Goal: Task Accomplishment & Management: Manage account settings

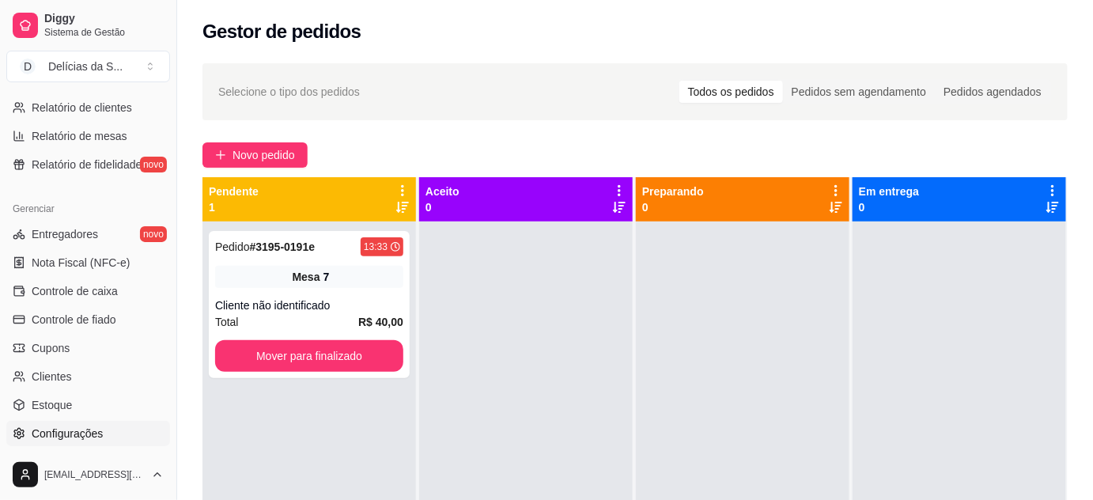
scroll to position [575, 0]
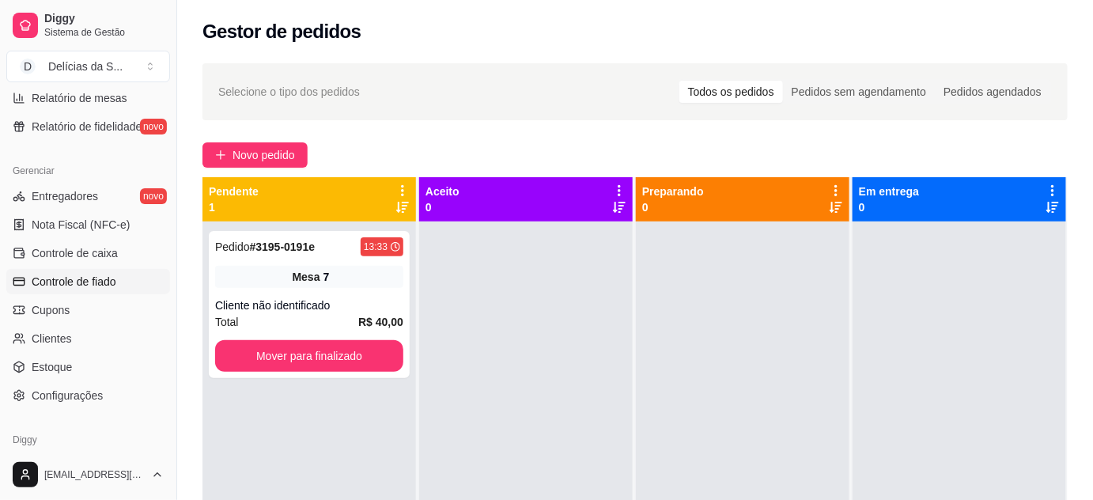
click at [84, 281] on span "Controle de fiado" at bounding box center [74, 282] width 85 height 16
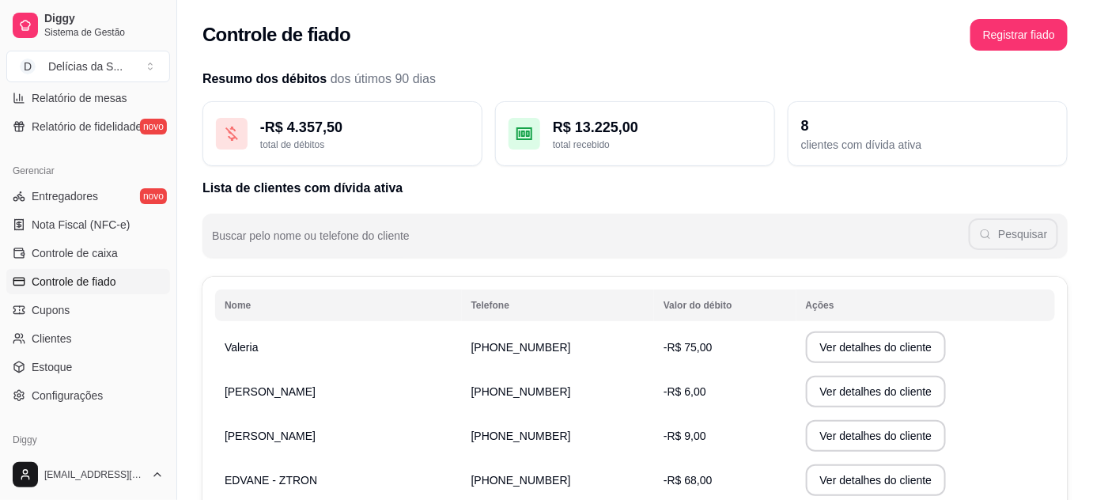
click at [713, 394] on td "-R$ 6,00" at bounding box center [725, 391] width 142 height 44
click at [681, 391] on span "-R$ 6,00" at bounding box center [684, 391] width 43 height 13
click at [667, 394] on span "-R$ 6,00" at bounding box center [684, 391] width 43 height 13
click at [821, 383] on button "Ver detalhes do cliente" at bounding box center [875, 391] width 136 height 31
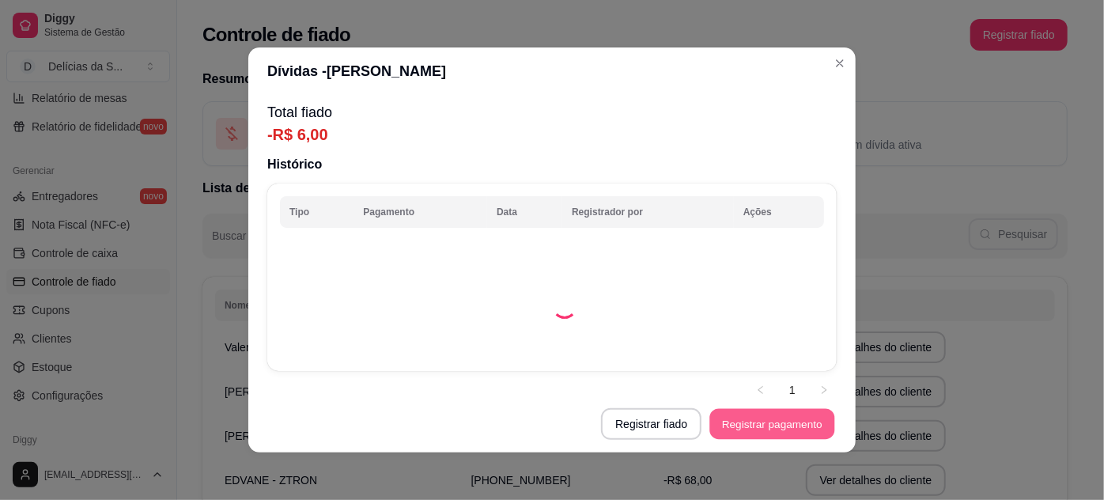
click at [793, 424] on button "Registrar pagamento" at bounding box center [772, 424] width 125 height 31
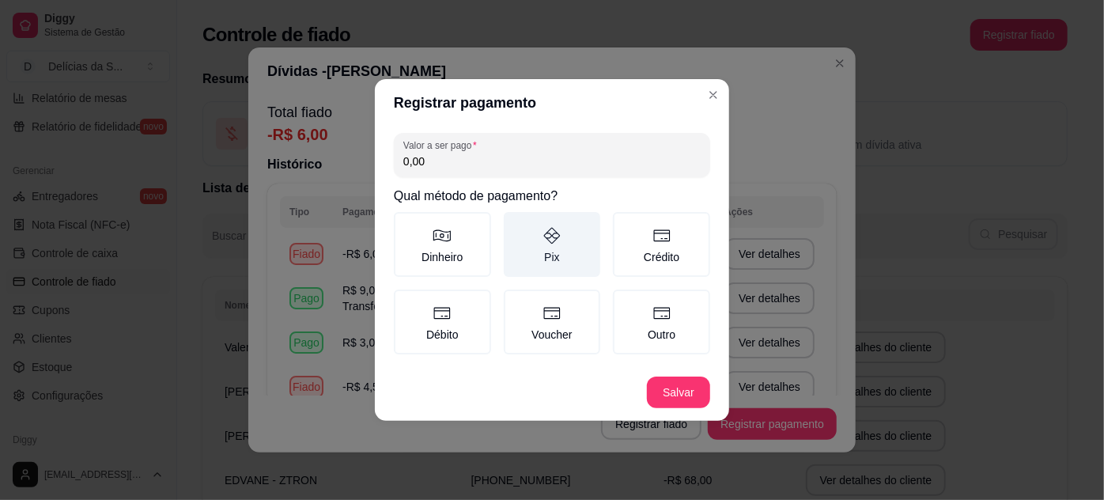
click at [550, 242] on icon at bounding box center [551, 235] width 19 height 19
click at [515, 224] on button "Pix" at bounding box center [509, 217] width 13 height 13
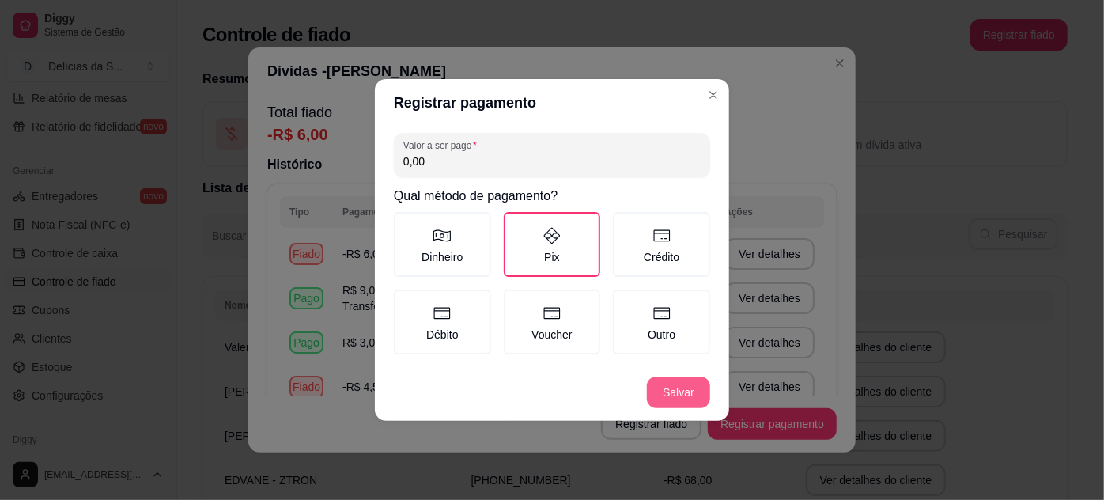
click at [678, 385] on button "Salvar" at bounding box center [678, 392] width 63 height 32
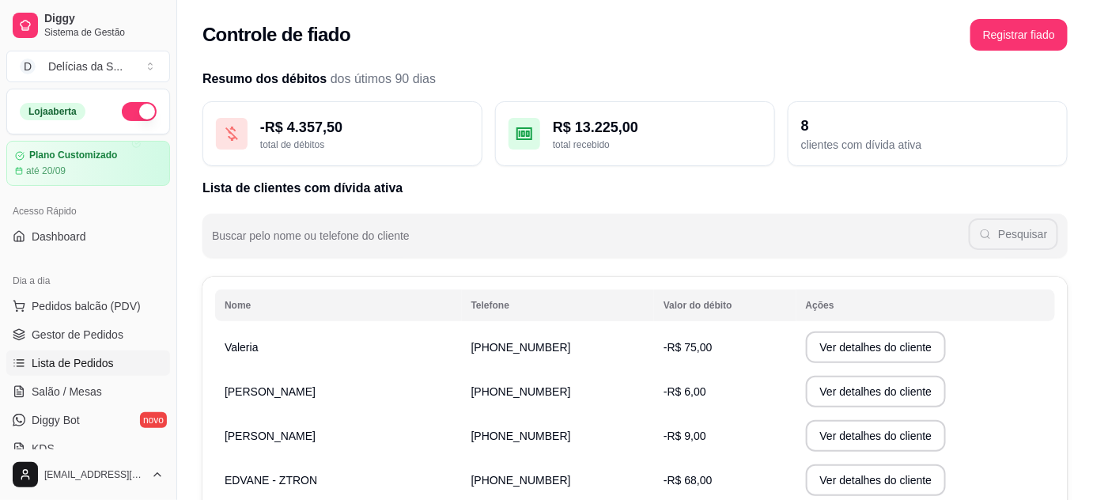
click at [105, 359] on span "Lista de Pedidos" at bounding box center [73, 363] width 82 height 16
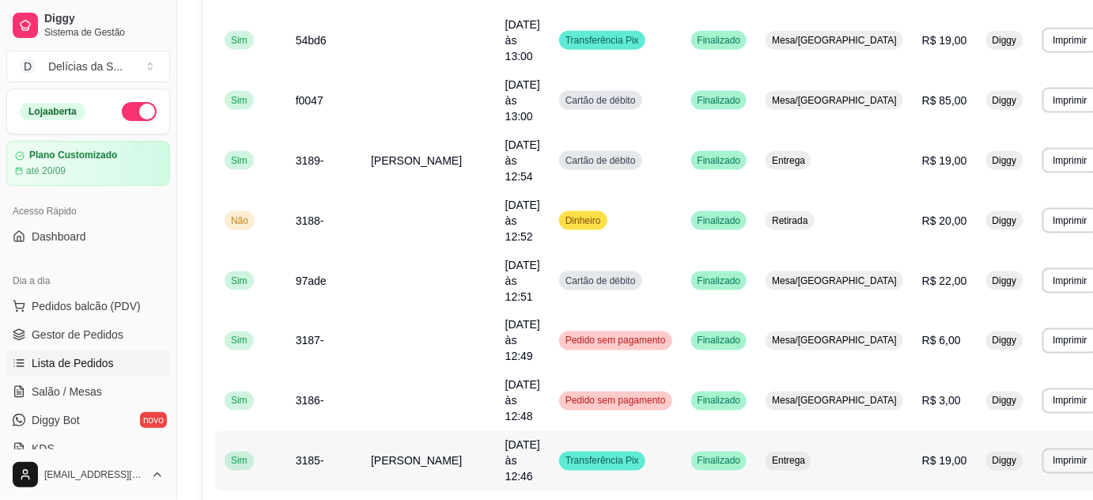
scroll to position [719, 0]
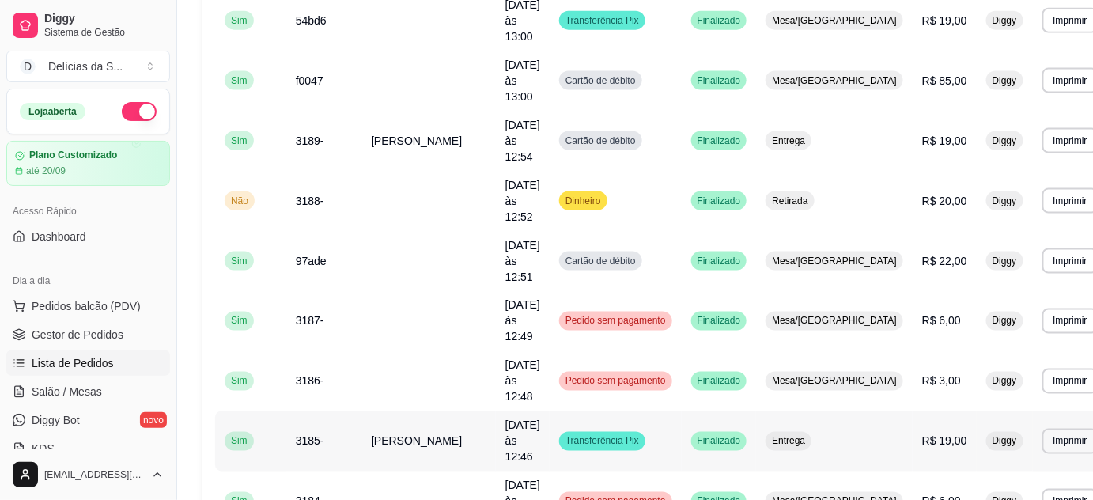
click at [912, 411] on td "R$ 19,00" at bounding box center [944, 441] width 64 height 60
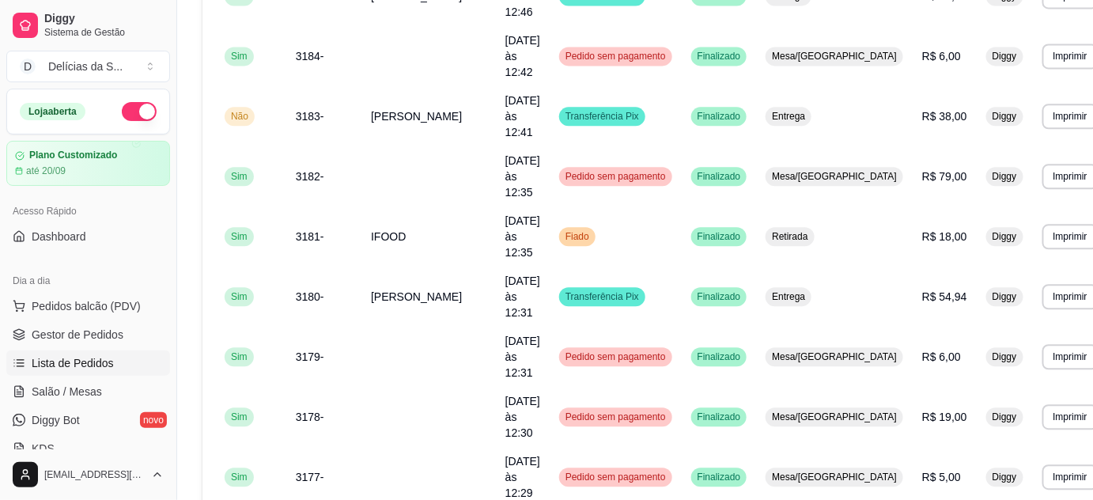
scroll to position [1171, 0]
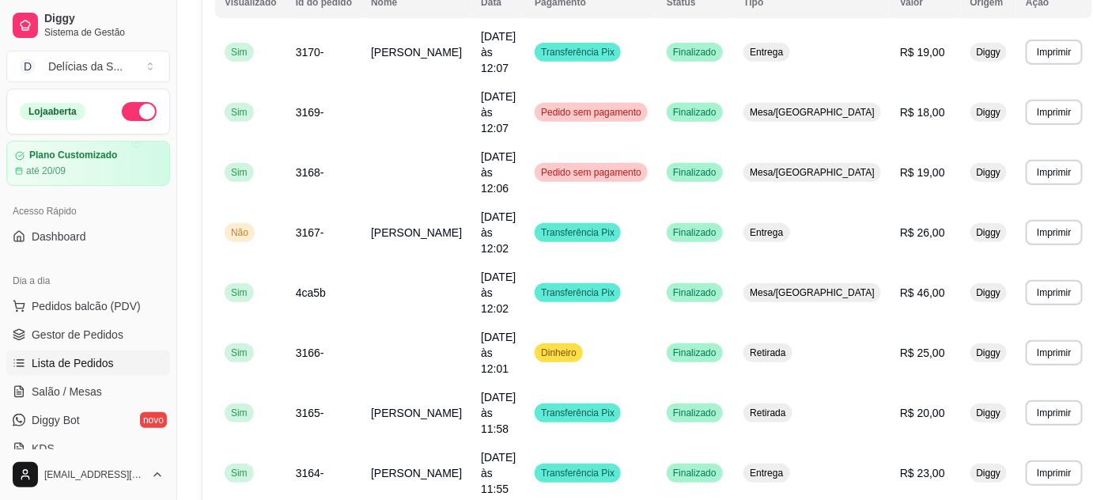
scroll to position [164, 0]
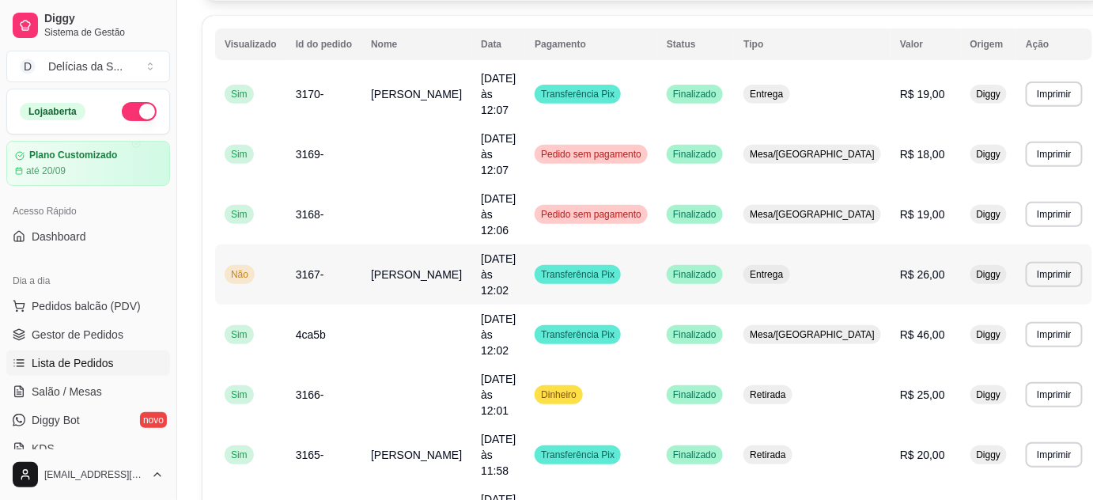
click at [900, 268] on span "R$ 26,00" at bounding box center [922, 274] width 45 height 13
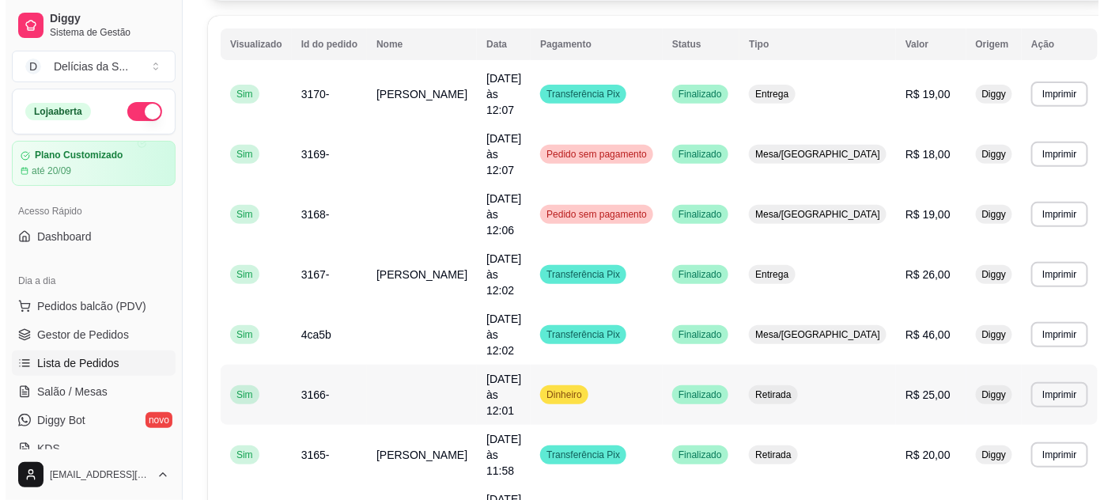
scroll to position [21, 0]
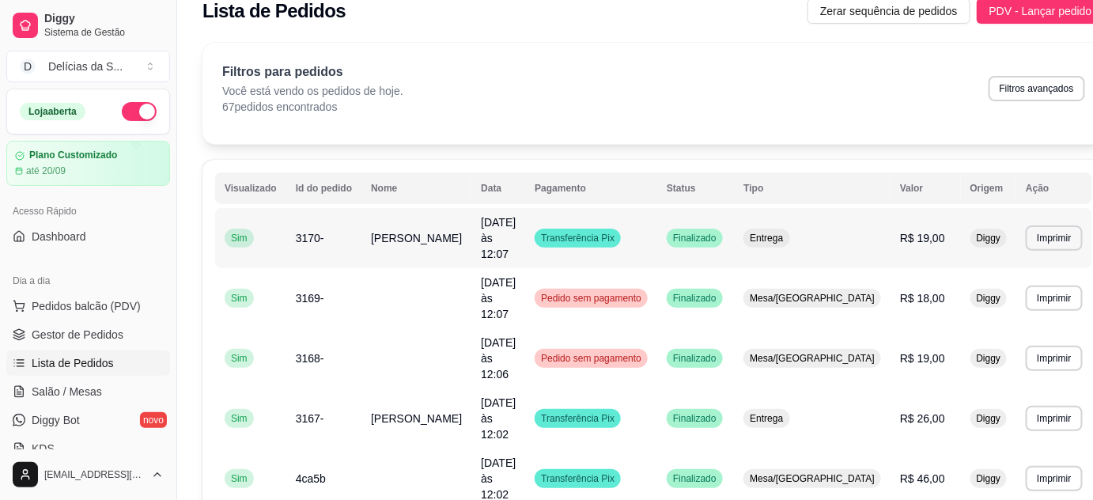
click at [900, 232] on span "R$ 19,00" at bounding box center [922, 238] width 45 height 13
